Goal: Information Seeking & Learning: Learn about a topic

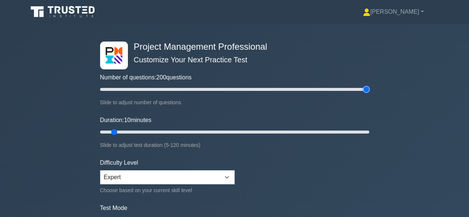
type input "200"
click at [368, 90] on input "Number of questions: 200 questions" at bounding box center [234, 89] width 269 height 9
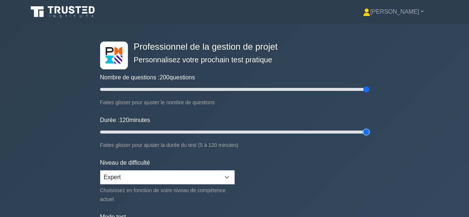
type input "120"
click at [367, 130] on input "Durée : 120 minutes" at bounding box center [234, 131] width 269 height 9
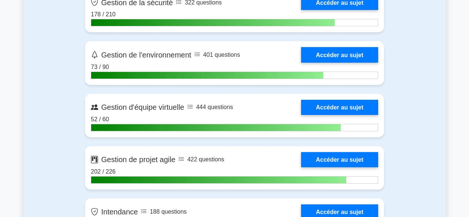
scroll to position [1718, 0]
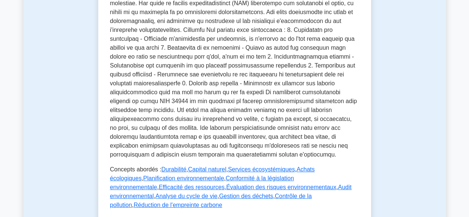
scroll to position [293, 0]
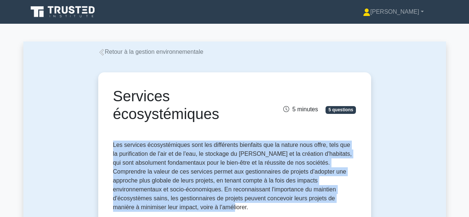
drag, startPoint x: 114, startPoint y: 143, endPoint x: 172, endPoint y: 209, distance: 87.6
click at [171, 209] on p "Les services écosystémiques sont les différents bienfaits que la nature nous of…" at bounding box center [234, 175] width 243 height 71
copy font "Les services écosystémiques sont les différents bienfaits que la nature nous of…"
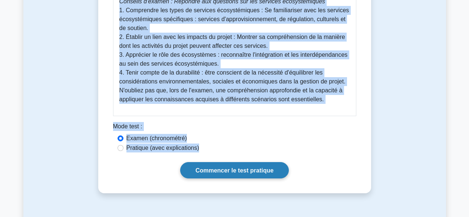
scroll to position [445, 0]
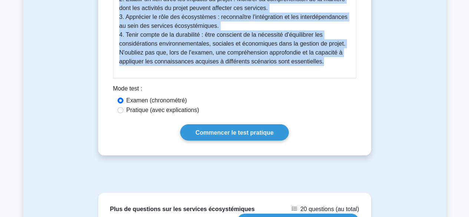
drag, startPoint x: 120, startPoint y: 73, endPoint x: 330, endPoint y: 63, distance: 210.6
copy div "Services écosystémiques : un guide complet Les services écosystémiques sont un …"
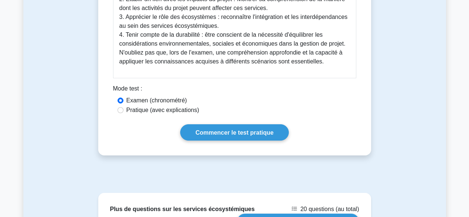
click at [132, 109] on font "Pratique (avec explications)" at bounding box center [162, 110] width 73 height 6
click at [123, 109] on input "Pratique (avec explications)" at bounding box center [120, 110] width 6 height 6
radio input "true"
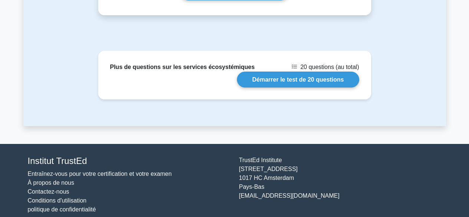
scroll to position [594, 0]
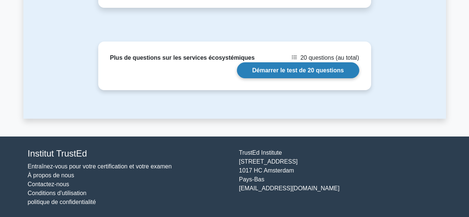
click at [278, 69] on link "Démarrer le test de 20 questions" at bounding box center [298, 70] width 122 height 16
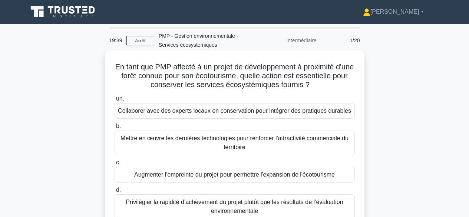
click at [330, 107] on font "Collaborer avec des experts locaux en conservation pour intégrer des pratiques …" at bounding box center [234, 110] width 233 height 9
click at [114, 101] on input "un. Collaborer avec des experts locaux en conservation pour intégrer des pratiq…" at bounding box center [114, 98] width 0 height 5
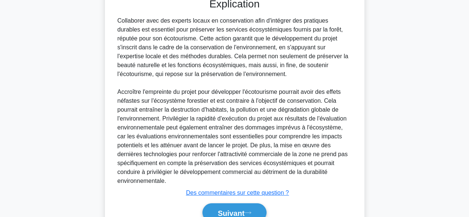
scroll to position [277, 0]
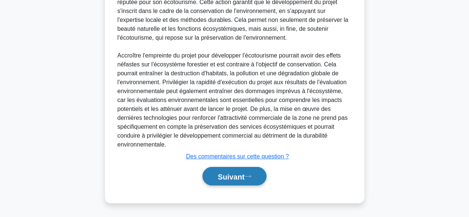
click at [250, 178] on icon at bounding box center [247, 176] width 7 height 4
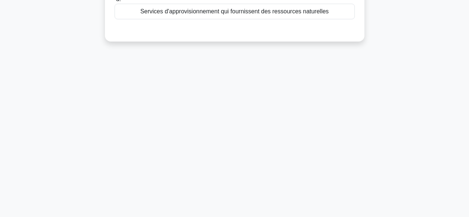
scroll to position [0, 0]
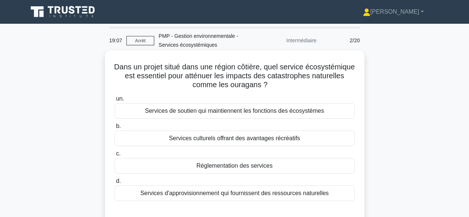
click at [286, 107] on font "Services de soutien qui maintiennent les fonctions des écosystèmes" at bounding box center [234, 110] width 179 height 9
click at [340, 113] on div "Services de soutien qui maintiennent les fonctions des écosystèmes" at bounding box center [234, 111] width 240 height 16
click at [114, 101] on input "un. Services de soutien qui maintiennent les fonctions des écosystèmes" at bounding box center [114, 98] width 0 height 5
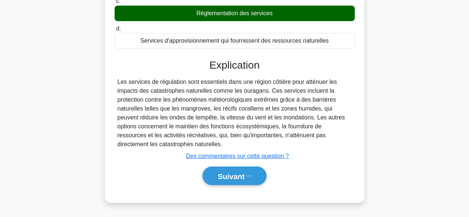
scroll to position [160, 0]
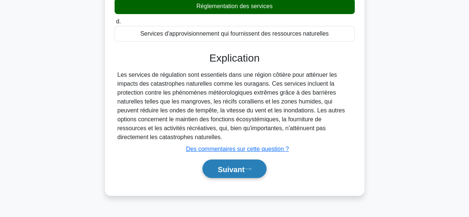
click at [244, 167] on font "Suivant" at bounding box center [230, 169] width 27 height 8
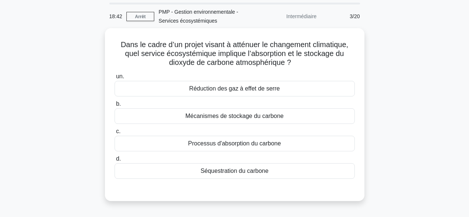
scroll to position [0, 0]
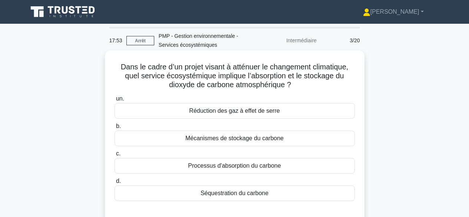
click at [286, 168] on div "Processus d'absorption du carbone" at bounding box center [234, 166] width 240 height 16
click at [114, 156] on input "c. Processus d'absorption du carbone" at bounding box center [114, 153] width 0 height 5
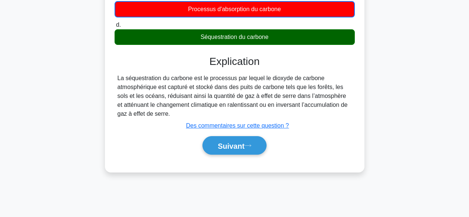
scroll to position [183, 0]
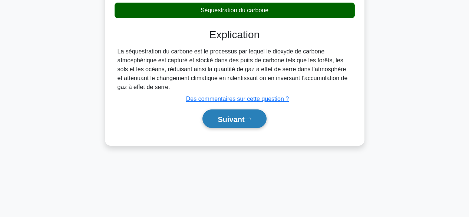
click at [236, 120] on font "Suivant" at bounding box center [230, 119] width 27 height 8
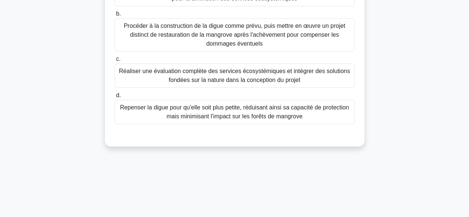
click at [250, 114] on font "Repenser la digue pour qu'elle soit plus petite, réduisant ainsi sa capacité de…" at bounding box center [234, 111] width 229 height 15
click at [114, 98] on input "d. Repenser la digue pour qu'elle soit plus petite, réduisant ainsi sa capacité…" at bounding box center [114, 95] width 0 height 5
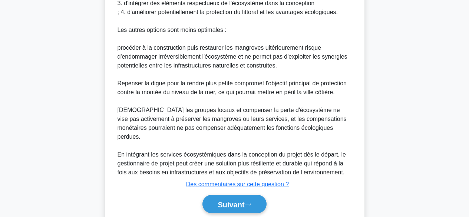
scroll to position [429, 0]
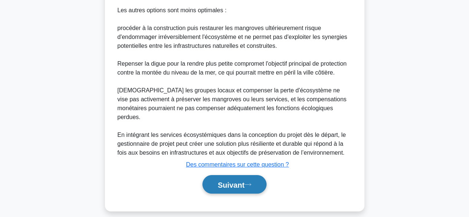
click at [229, 180] on font "Suivant" at bounding box center [230, 184] width 27 height 8
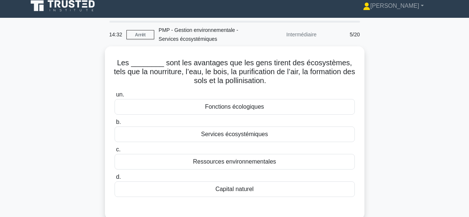
scroll to position [0, 0]
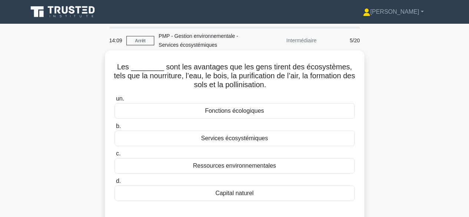
click at [213, 139] on font "Services écosystémiques" at bounding box center [234, 138] width 67 height 6
click at [114, 129] on input "b. Services écosystémiques" at bounding box center [114, 126] width 0 height 5
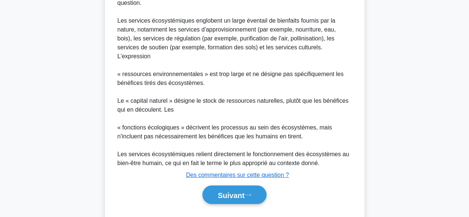
scroll to position [255, 0]
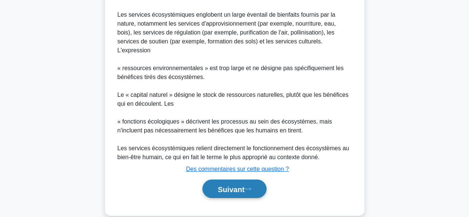
click at [233, 185] on font "Suivant" at bounding box center [230, 189] width 27 height 8
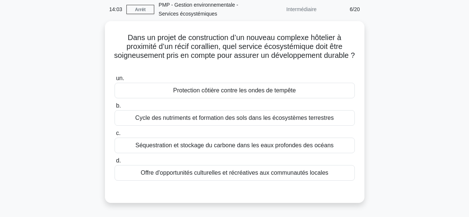
scroll to position [0, 0]
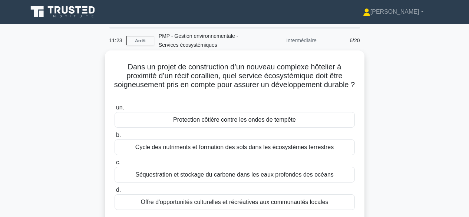
click at [289, 201] on font "Offre d'opportunités culturelles et récréatives aux communautés locales" at bounding box center [233, 202] width 187 height 6
click at [114, 192] on input "d. Offre d'opportunités culturelles et récréatives aux communautés locales" at bounding box center [114, 189] width 0 height 5
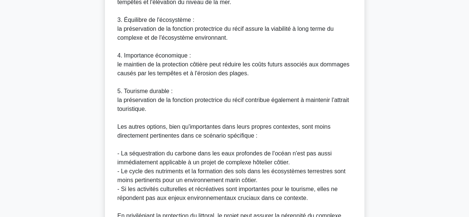
scroll to position [428, 0]
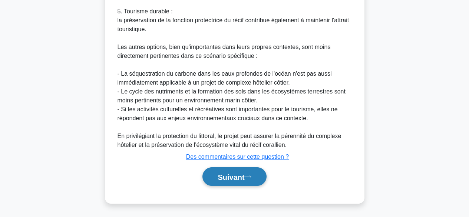
click at [244, 179] on font "Suivant" at bounding box center [230, 177] width 27 height 8
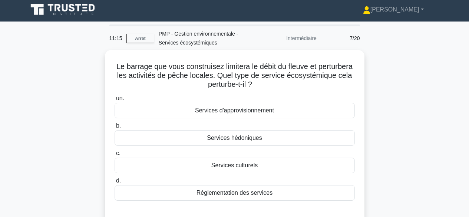
scroll to position [0, 0]
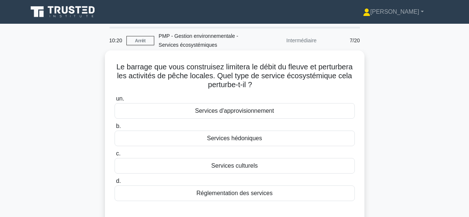
click at [271, 108] on font "Services d'approvisionnement" at bounding box center [234, 110] width 79 height 6
click at [114, 101] on input "un. Services d'approvisionnement" at bounding box center [114, 98] width 0 height 5
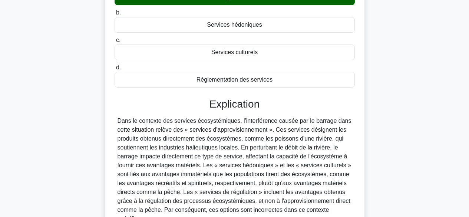
scroll to position [188, 0]
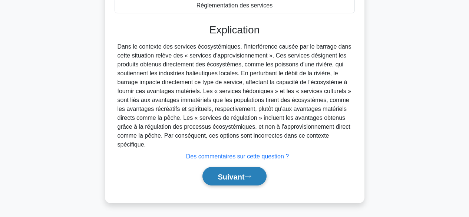
click at [227, 175] on font "Suivant" at bounding box center [230, 176] width 27 height 8
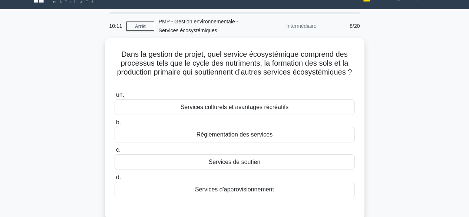
scroll to position [0, 0]
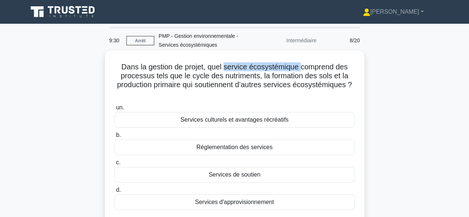
drag, startPoint x: 224, startPoint y: 68, endPoint x: 300, endPoint y: 68, distance: 76.7
click at [300, 68] on font "Dans la gestion de projet, quel service écosystémique comprend des processus te…" at bounding box center [234, 76] width 235 height 26
copy font "service écosystémique"
click at [256, 174] on font "Services de soutien" at bounding box center [235, 174] width 52 height 6
click at [114, 165] on input "c. Services de soutien" at bounding box center [114, 162] width 0 height 5
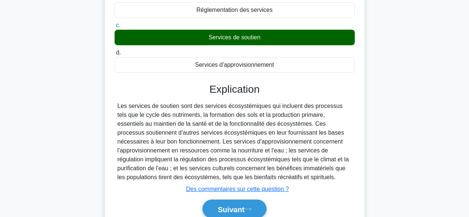
scroll to position [183, 0]
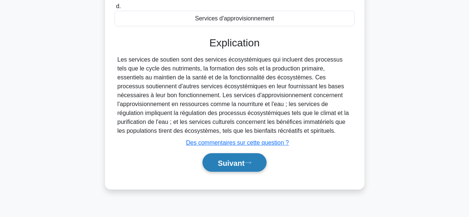
click at [249, 161] on icon at bounding box center [247, 162] width 7 height 4
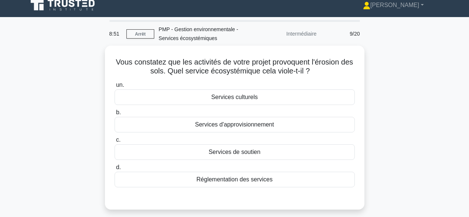
scroll to position [0, 0]
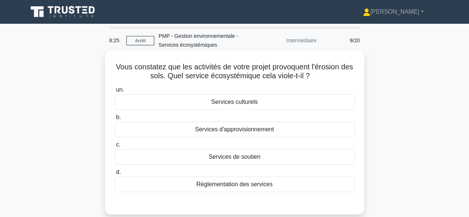
click at [273, 156] on div "Services de soutien" at bounding box center [234, 157] width 240 height 16
click at [114, 147] on input "c. Services de soutien" at bounding box center [114, 144] width 0 height 5
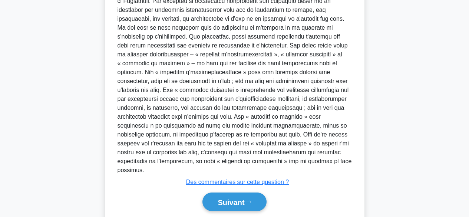
scroll to position [260, 0]
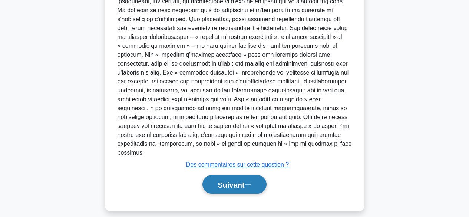
click at [233, 180] on font "Suivant" at bounding box center [230, 184] width 27 height 8
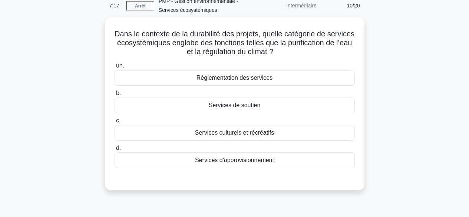
scroll to position [0, 0]
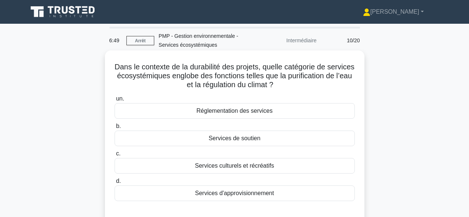
click at [258, 110] on font "Réglementation des services" at bounding box center [234, 110] width 76 height 6
click at [114, 101] on input "un. Réglementation des services" at bounding box center [114, 98] width 0 height 5
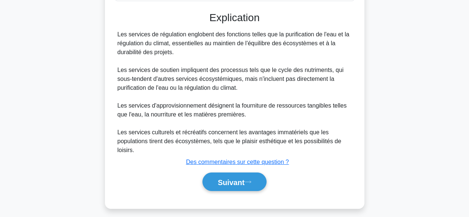
scroll to position [206, 0]
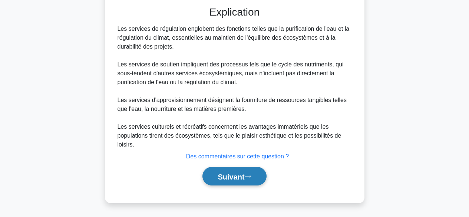
click at [236, 173] on font "Suivant" at bounding box center [230, 176] width 27 height 8
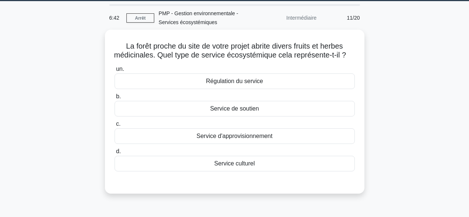
scroll to position [0, 0]
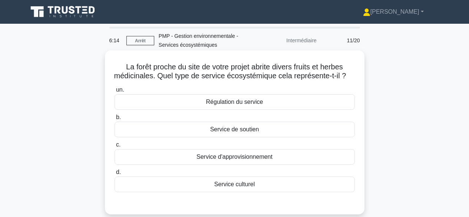
click at [234, 160] on font "Service d'approvisionnement" at bounding box center [234, 156] width 76 height 6
click at [114, 147] on input "c. Service d'approvisionnement" at bounding box center [114, 144] width 0 height 5
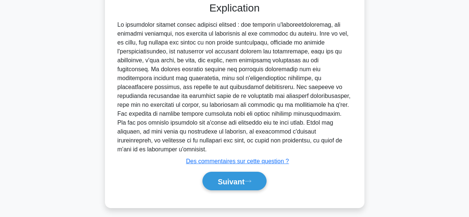
scroll to position [206, 0]
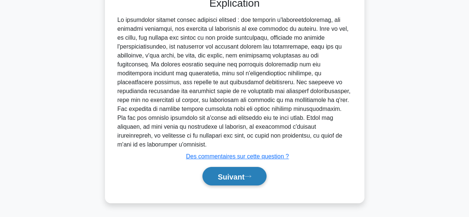
click at [241, 174] on font "Suivant" at bounding box center [230, 176] width 27 height 8
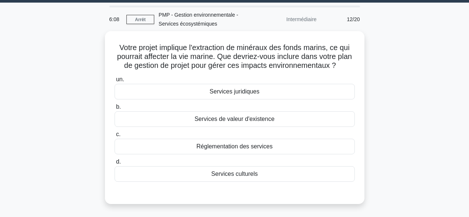
scroll to position [0, 0]
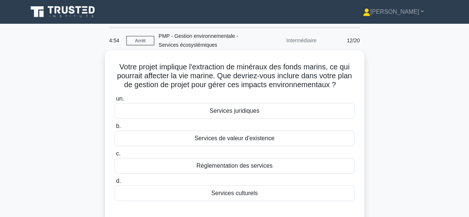
click at [269, 140] on font "Services de valeur d'existence" at bounding box center [234, 138] width 80 height 6
click at [114, 129] on input "b. Services de valeur d'existence" at bounding box center [114, 126] width 0 height 5
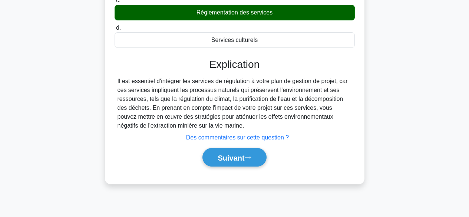
scroll to position [167, 0]
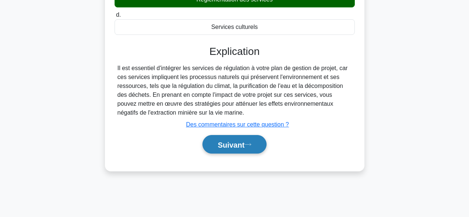
click at [236, 144] on font "Suivant" at bounding box center [230, 144] width 27 height 8
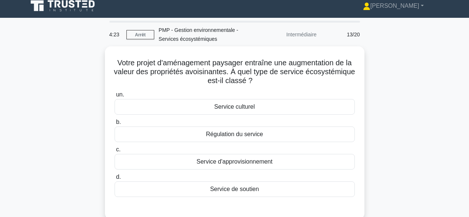
scroll to position [0, 0]
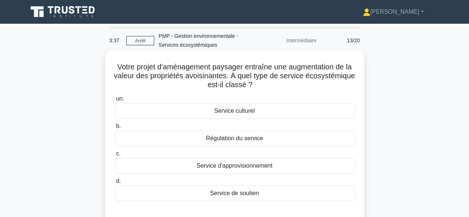
click at [278, 109] on div "Service culturel" at bounding box center [234, 111] width 240 height 16
click at [114, 101] on input "un. Service culturel" at bounding box center [114, 98] width 0 height 5
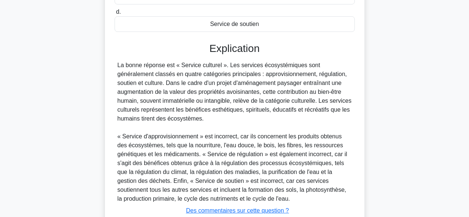
scroll to position [224, 0]
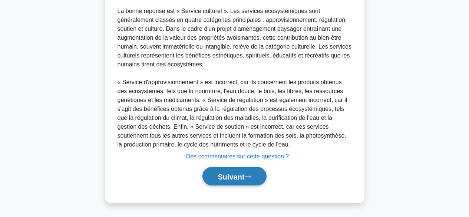
click at [235, 174] on font "Suivant" at bounding box center [230, 176] width 27 height 8
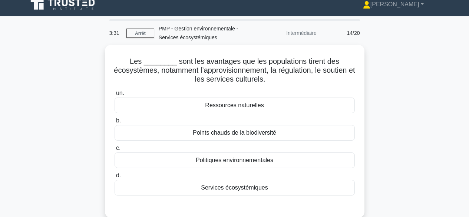
scroll to position [0, 0]
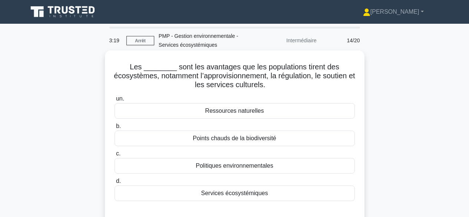
click at [278, 194] on div "Services écosystémiques" at bounding box center [234, 193] width 240 height 16
click at [114, 183] on input "d. Services écosystémiques" at bounding box center [114, 181] width 0 height 5
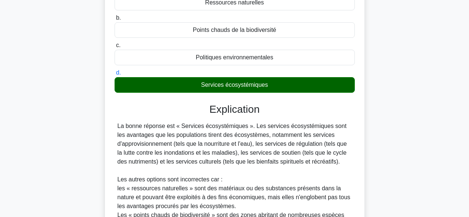
scroll to position [224, 0]
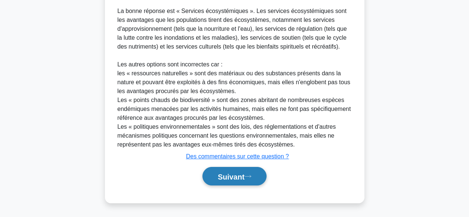
click at [243, 176] on font "Suivant" at bounding box center [230, 176] width 27 height 8
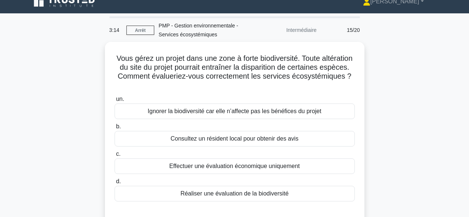
scroll to position [6, 0]
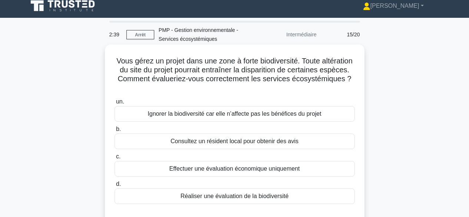
click at [303, 193] on div "Réaliser une évaluation de la biodiversité" at bounding box center [234, 196] width 240 height 16
click at [114, 186] on input "d. Réaliser une évaluation de la biodiversité" at bounding box center [114, 183] width 0 height 5
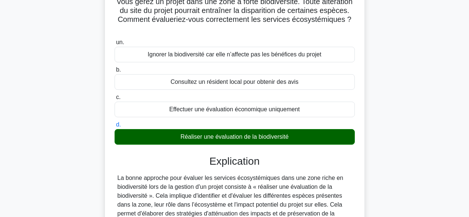
scroll to position [188, 0]
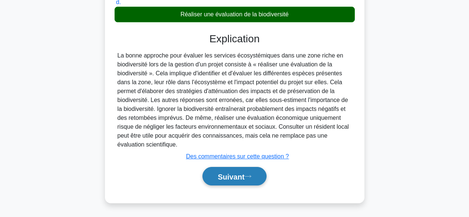
click at [236, 173] on font "Suivant" at bounding box center [230, 176] width 27 height 8
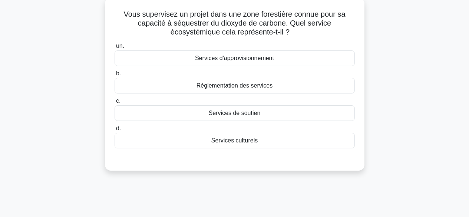
scroll to position [0, 0]
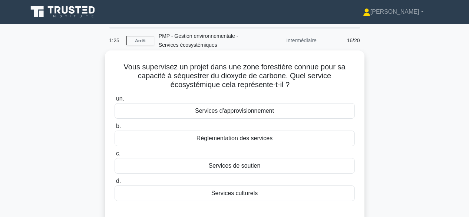
click at [267, 139] on font "Réglementation des services" at bounding box center [234, 138] width 76 height 6
click at [114, 129] on input "b. Réglementation des services" at bounding box center [114, 126] width 0 height 5
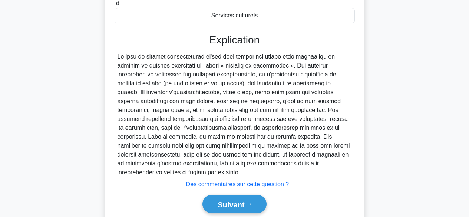
scroll to position [206, 0]
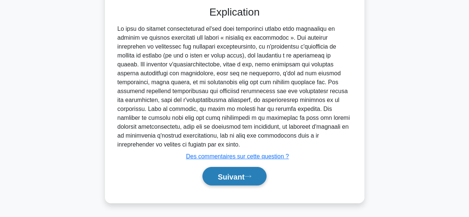
click at [235, 176] on font "Suivant" at bounding box center [230, 176] width 27 height 8
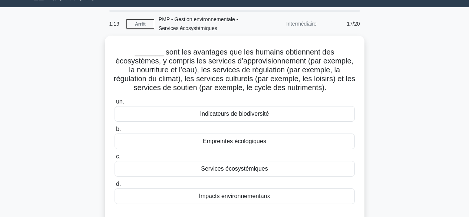
scroll to position [0, 0]
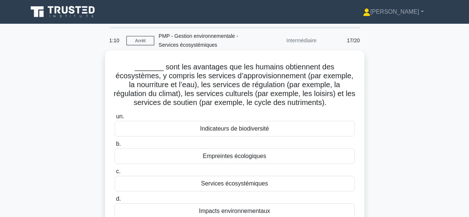
click at [293, 181] on div "Services écosystémiques" at bounding box center [234, 184] width 240 height 16
click at [114, 174] on input "c. Services écosystémiques" at bounding box center [114, 171] width 0 height 5
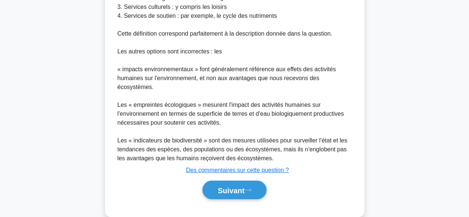
scroll to position [311, 0]
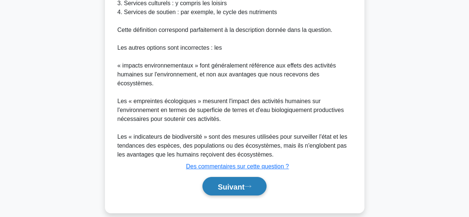
click at [241, 186] on font "Suivant" at bounding box center [230, 186] width 27 height 8
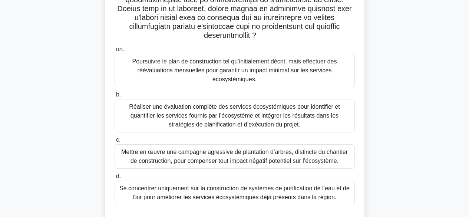
scroll to position [182, 0]
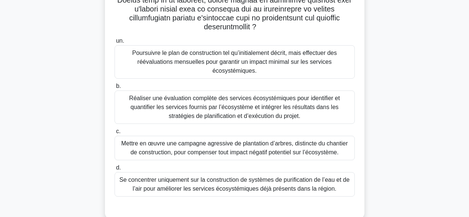
click at [297, 108] on font "Réaliser une évaluation complète des services écosystémiques pour identifier et…" at bounding box center [234, 107] width 210 height 24
click at [114, 89] on input "b. Réaliser une évaluation complète des services écosystémiques pour identifier…" at bounding box center [114, 86] width 0 height 5
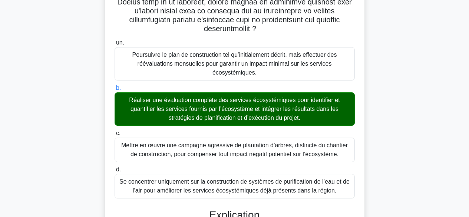
drag, startPoint x: 468, startPoint y: 89, endPoint x: 471, endPoint y: 161, distance: 71.9
click at [468, 161] on html "Alexis Profil Paramètres Profil" at bounding box center [234, 153] width 469 height 671
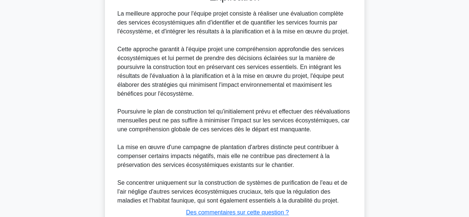
scroll to position [455, 0]
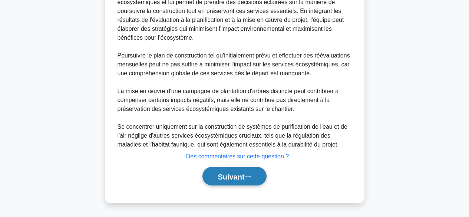
click at [221, 174] on font "Suivant" at bounding box center [230, 176] width 27 height 8
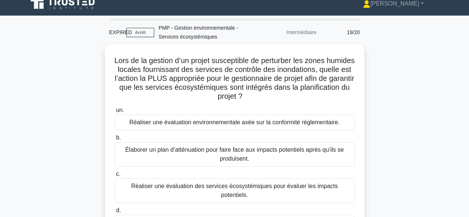
scroll to position [0, 0]
